Goal: Information Seeking & Learning: Learn about a topic

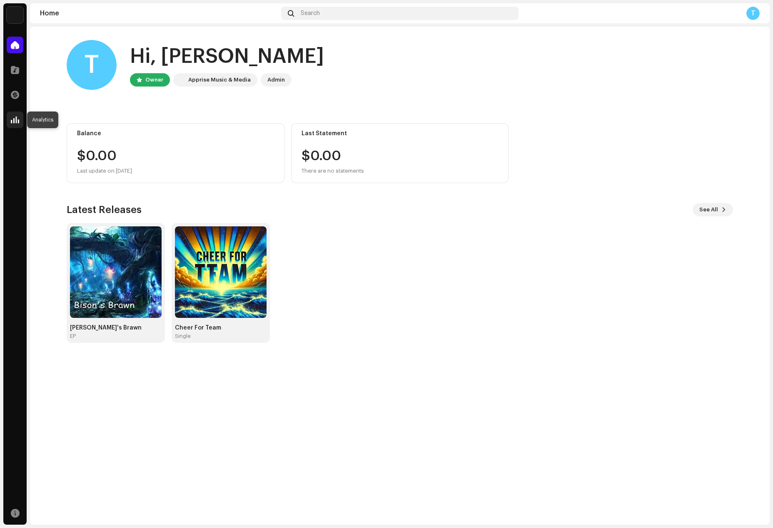
click at [16, 117] on span at bounding box center [15, 120] width 8 height 7
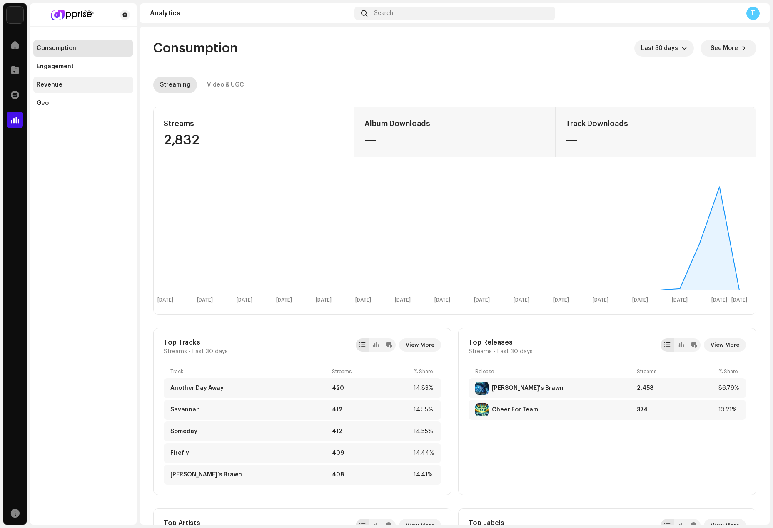
click at [59, 81] on div "Revenue" at bounding box center [83, 85] width 100 height 17
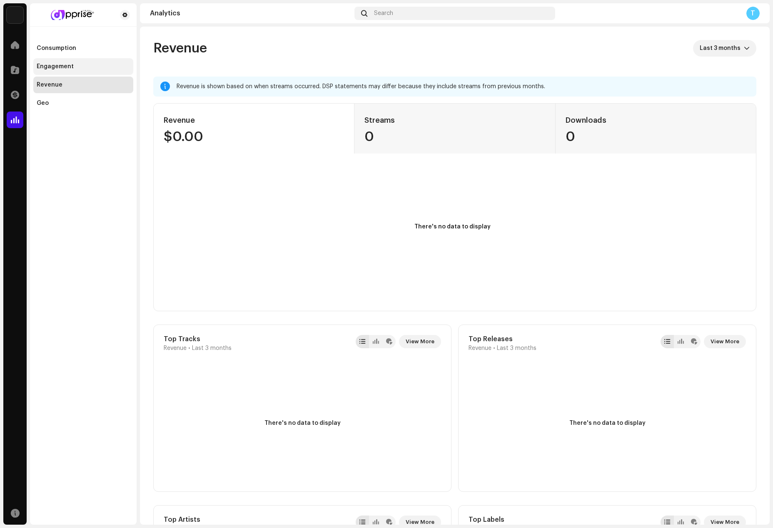
click at [69, 65] on div "Engagement" at bounding box center [55, 66] width 37 height 7
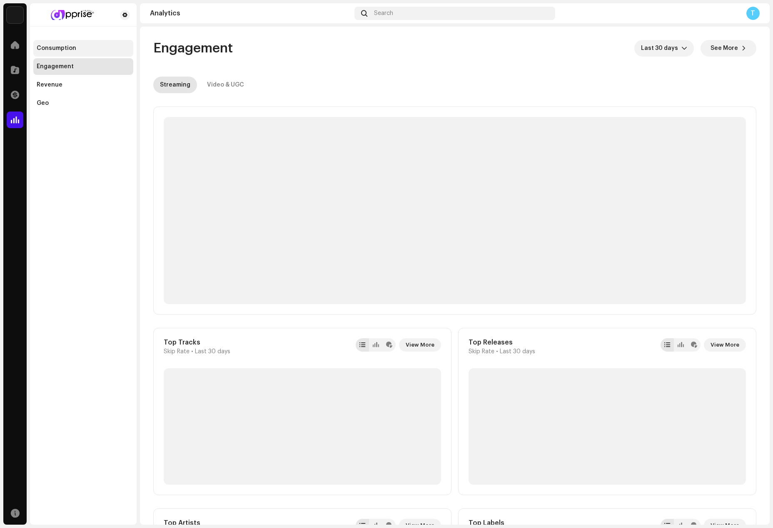
click at [75, 43] on div "Consumption" at bounding box center [83, 48] width 100 height 17
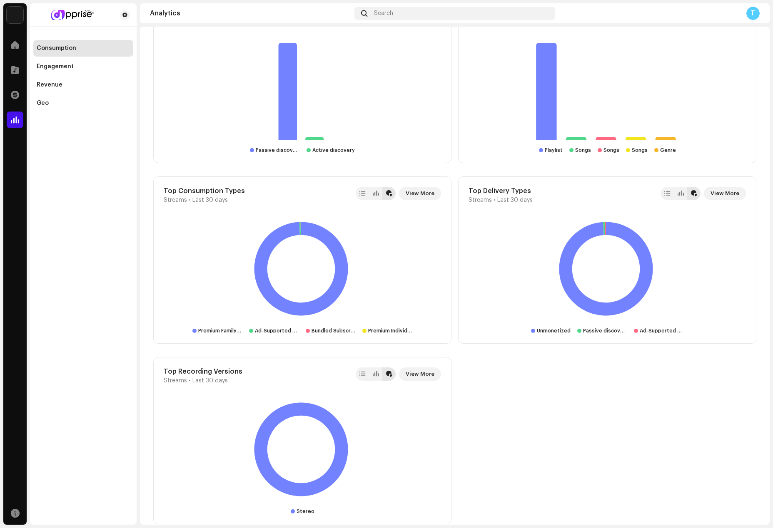
scroll to position [887, 0]
